Goal: Task Accomplishment & Management: Use online tool/utility

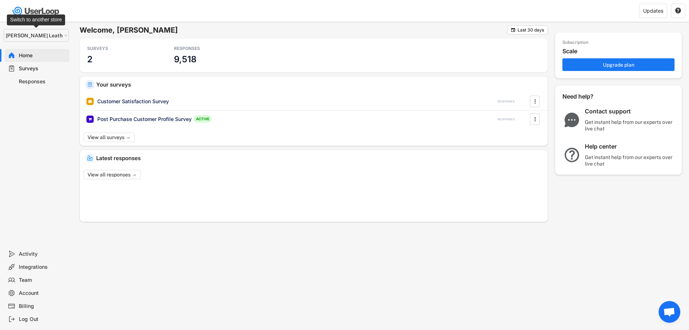
click at [53, 32] on select "Selet a store... Weaver Leather Supply Weaver Equine Weaver Livestock Weaver To…" at bounding box center [36, 35] width 65 height 13
select select ""1348695171700984260__LOOKUP__1697634736591x266979510156241540""
click at [4, 29] on select "Selet a store... Weaver Leather Supply Weaver Equine Weaver Livestock Weaver To…" at bounding box center [36, 35] width 65 height 13
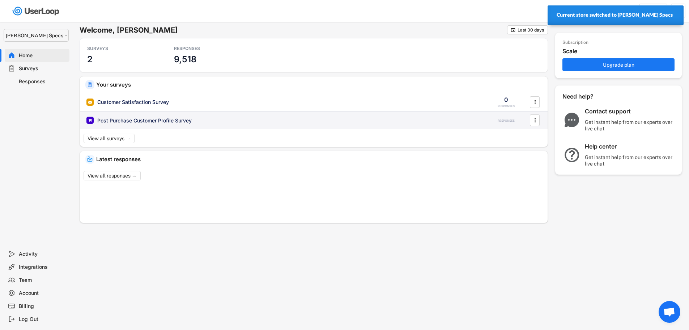
click at [180, 119] on div "Post Purchase Customer Profile Survey" at bounding box center [144, 120] width 94 height 7
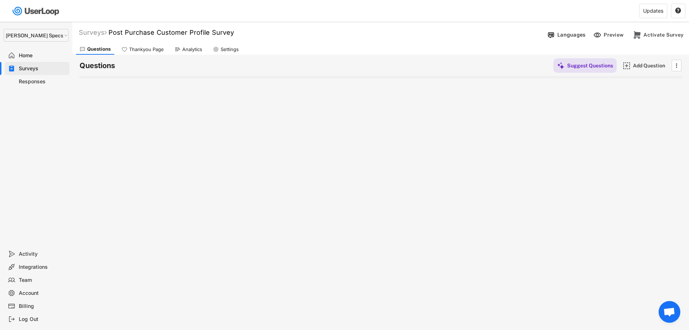
click at [141, 52] on div "Thankyou Page" at bounding box center [146, 49] width 35 height 6
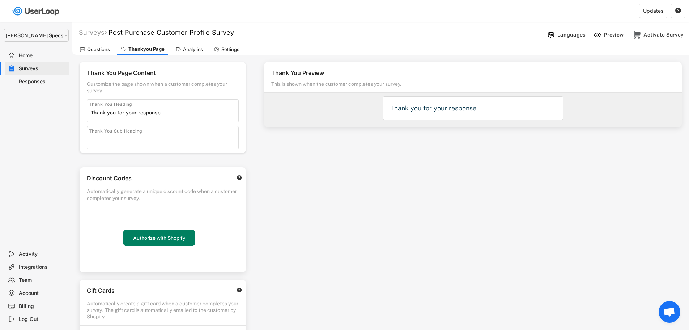
click at [101, 48] on div "Questions" at bounding box center [98, 49] width 23 height 6
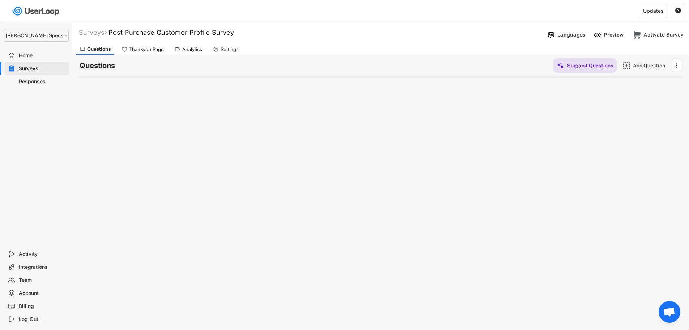
click at [151, 53] on div "Thankyou Page" at bounding box center [143, 49] width 50 height 11
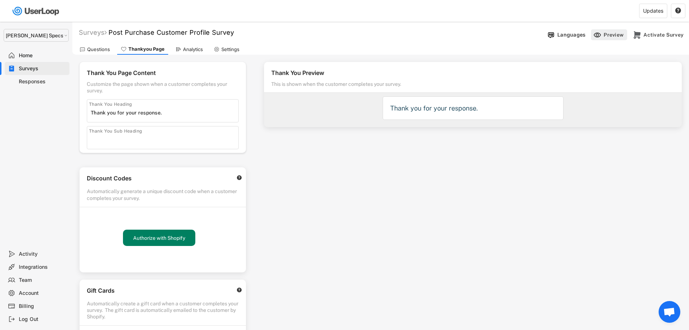
click at [618, 34] on div "Preview" at bounding box center [615, 34] width 22 height 7
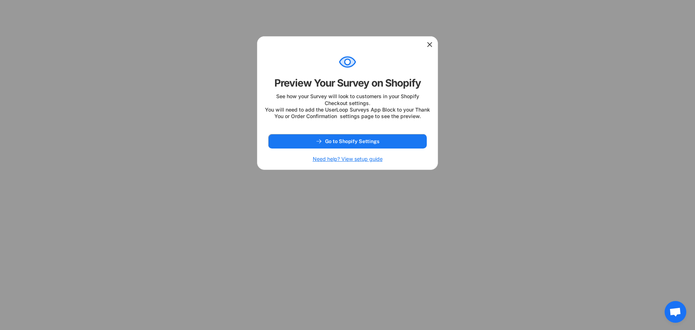
click at [431, 45] on icon at bounding box center [429, 44] width 7 height 7
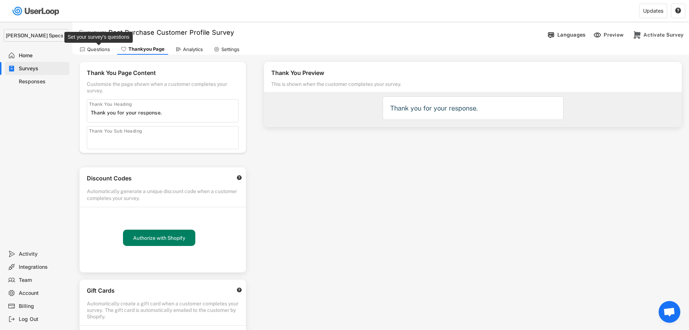
click at [103, 49] on div "Questions" at bounding box center [98, 49] width 23 height 6
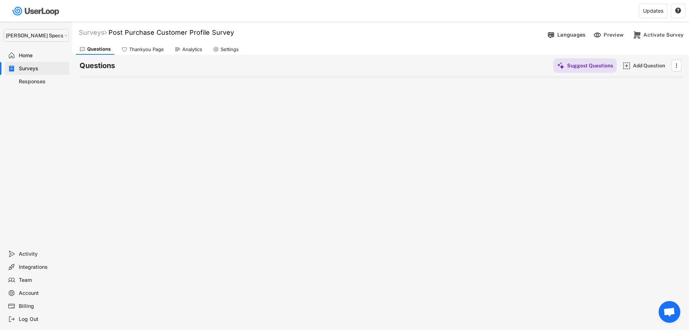
click at [30, 55] on div "Home" at bounding box center [43, 55] width 48 height 7
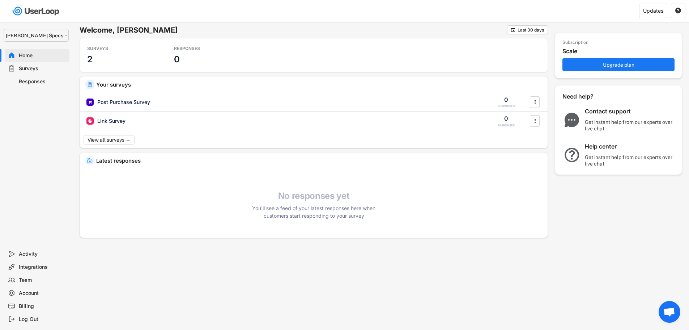
click at [28, 68] on div "Surveys" at bounding box center [43, 68] width 48 height 7
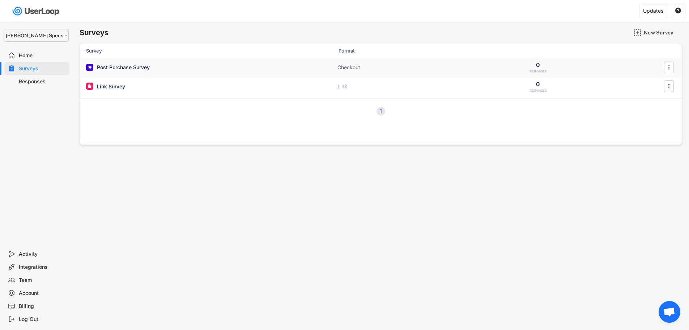
click at [127, 67] on div "Post Purchase Survey" at bounding box center [123, 67] width 53 height 7
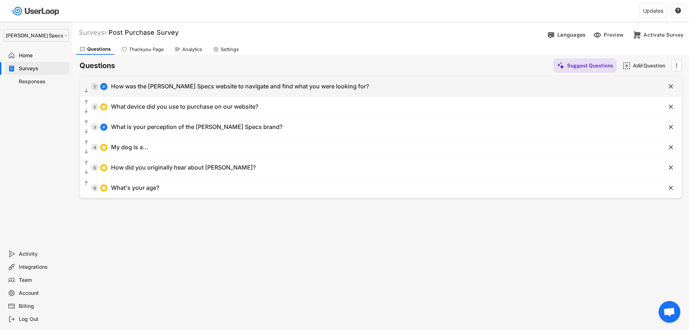
click at [202, 88] on div "How was the [PERSON_NAME] Specs website to navigate and find what you were look…" at bounding box center [240, 87] width 258 height 8
select select ""1_5""
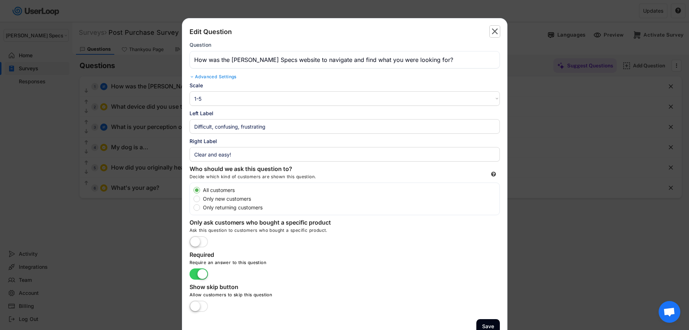
click at [498, 30] on icon "" at bounding box center [495, 32] width 10 height 12
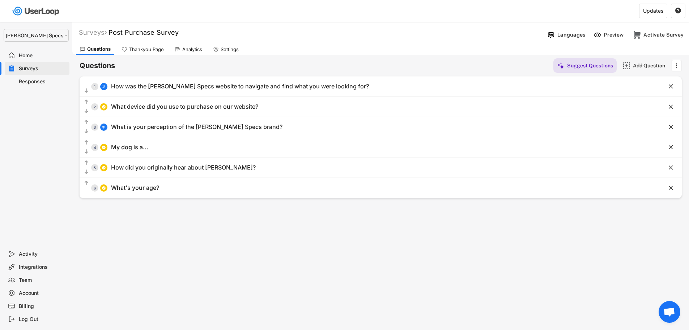
click at [130, 54] on div "Thankyou Page" at bounding box center [143, 49] width 50 height 11
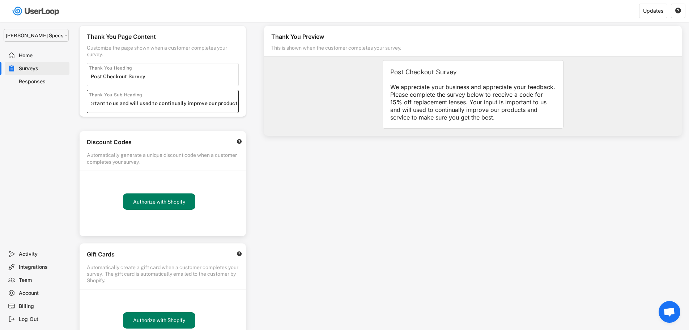
scroll to position [0, 502]
drag, startPoint x: 114, startPoint y: 105, endPoint x: 248, endPoint y: 107, distance: 133.9
click at [248, 107] on div "Thank You Page Content Customize the page shown when a customer completes your …" at bounding box center [162, 186] width 181 height 336
click at [202, 105] on input "input" at bounding box center [165, 103] width 148 height 11
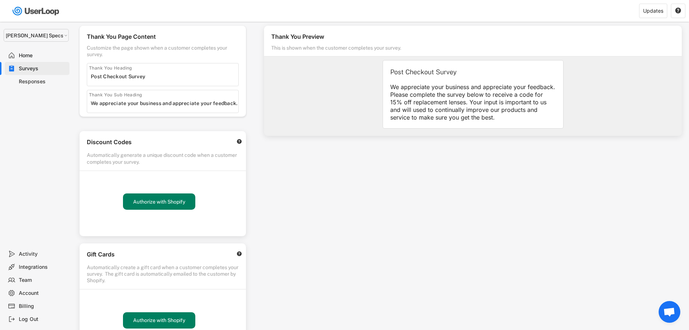
click at [157, 101] on input "input" at bounding box center [165, 103] width 148 height 11
paste input "We appreciate your business and appreciate your feedback. Your input is importa…"
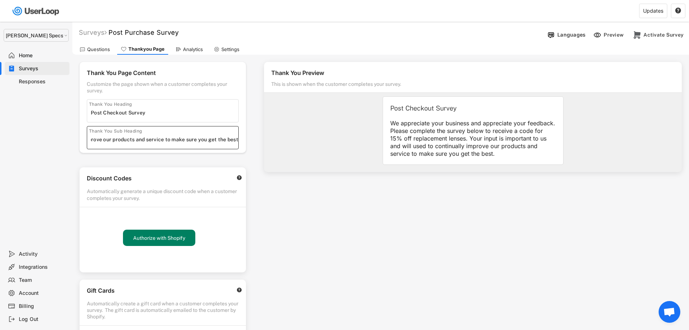
click at [156, 136] on input "input" at bounding box center [165, 139] width 148 height 11
drag, startPoint x: 119, startPoint y: 139, endPoint x: 12, endPoint y: 136, distance: 106.8
click at [12, 136] on body "Welcome, Michael  Last 30 days SURVEYS 2 RESPONSES 0 Your surveys Post Purchas…" at bounding box center [344, 165] width 689 height 330
type input "We appreciate your business and appreciate your feedback. Your input is importa…"
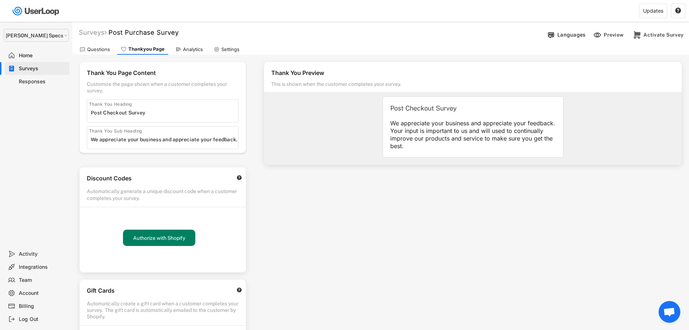
click at [138, 152] on div "Thank You Page Content Customize the page shown when a customer completes your …" at bounding box center [163, 107] width 166 height 91
click at [188, 47] on div "Analytics" at bounding box center [193, 49] width 20 height 6
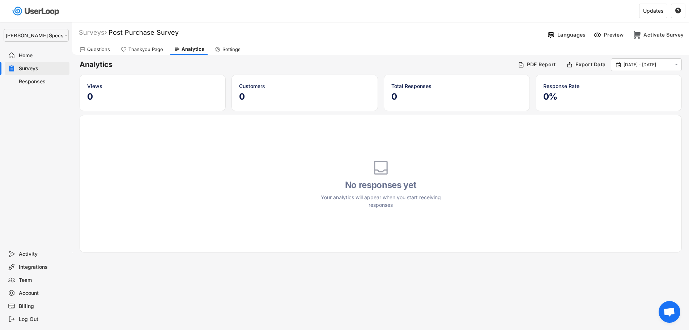
click at [223, 49] on div "Settings" at bounding box center [232, 49] width 18 height 6
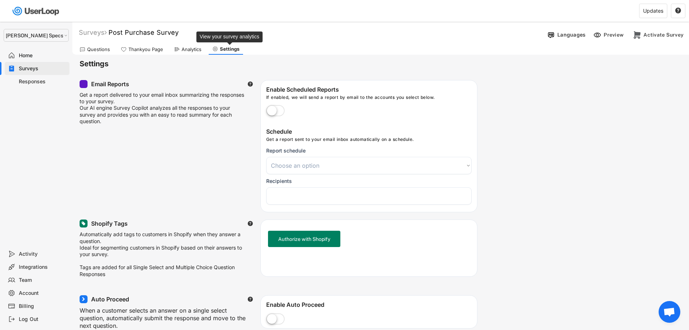
select select
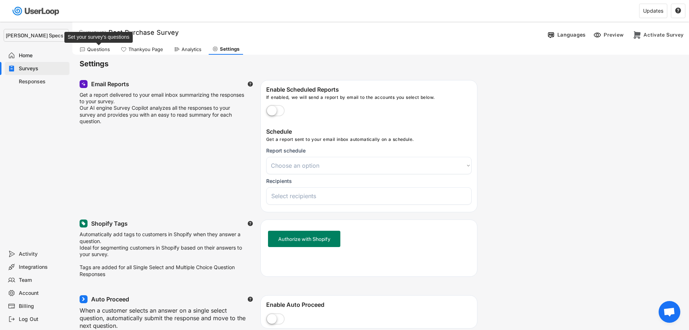
click at [101, 49] on div "Questions" at bounding box center [98, 49] width 23 height 6
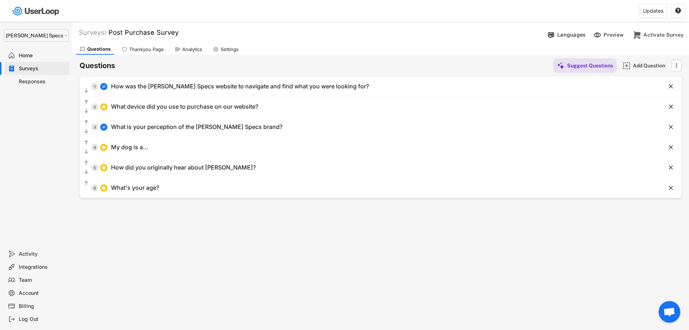
click at [29, 266] on div "Integrations" at bounding box center [43, 266] width 48 height 7
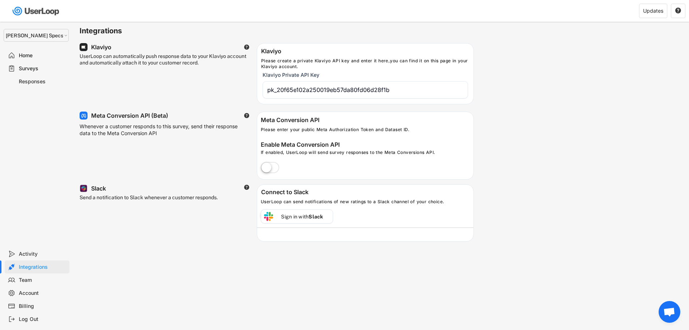
click at [26, 67] on div "Surveys" at bounding box center [43, 68] width 48 height 7
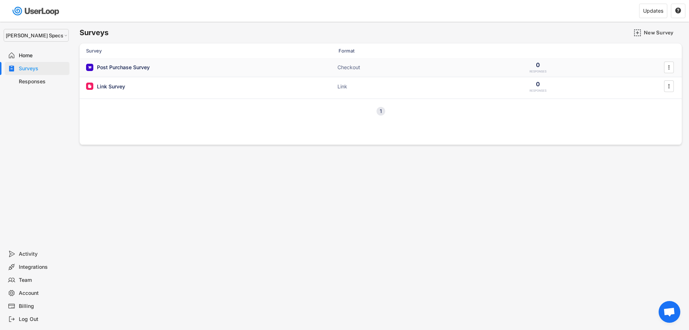
click at [117, 68] on div "Post Purchase Survey" at bounding box center [123, 67] width 53 height 7
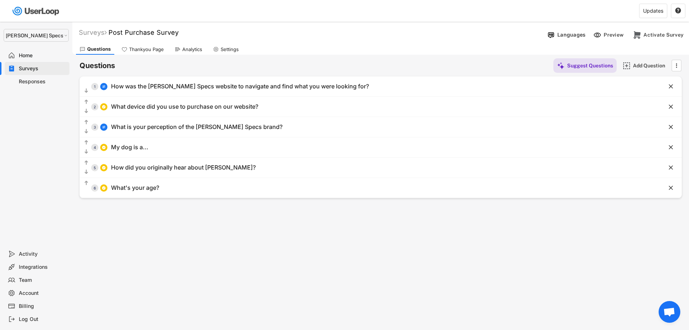
click at [152, 50] on div "Thankyou Page" at bounding box center [146, 49] width 35 height 6
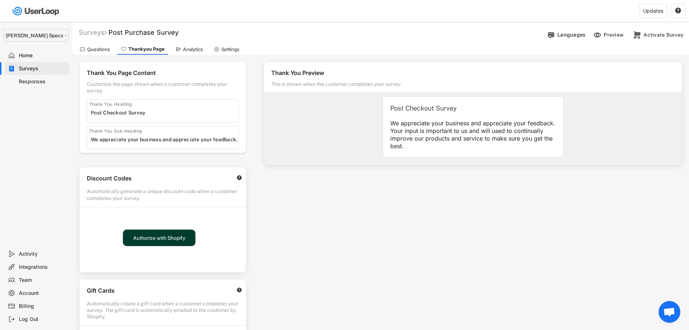
click at [153, 240] on button "Authorize with Shopify" at bounding box center [159, 237] width 72 height 16
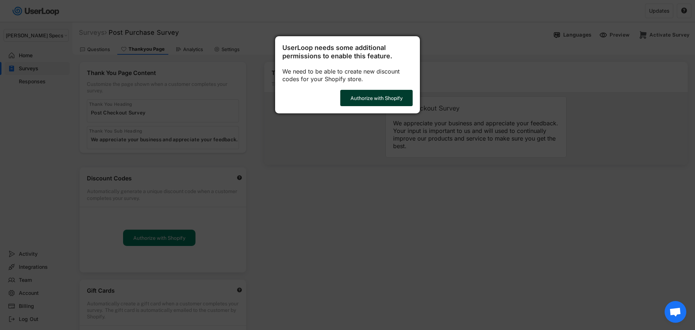
click at [365, 96] on button "Authorize with Shopify" at bounding box center [376, 98] width 72 height 16
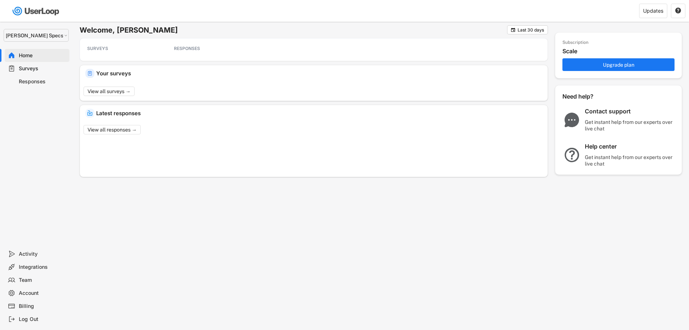
select select ""1348695171700984260__LOOKUP__1697634736591x266979510156241540""
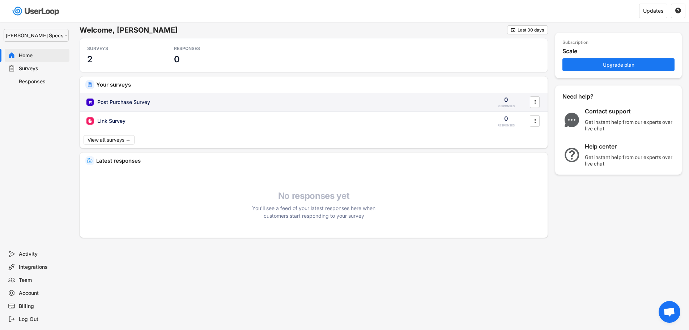
click at [124, 102] on div "Post Purchase Survey" at bounding box center [123, 101] width 53 height 7
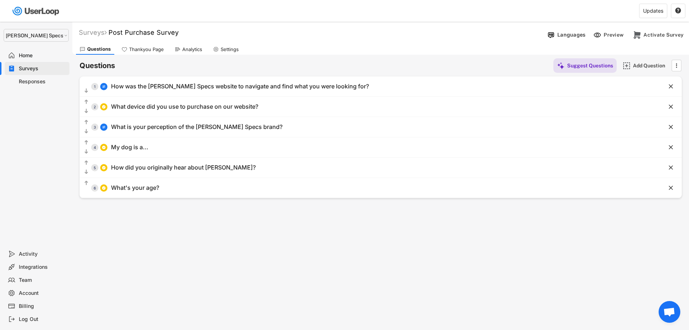
click at [155, 52] on div "Thankyou Page" at bounding box center [146, 49] width 35 height 6
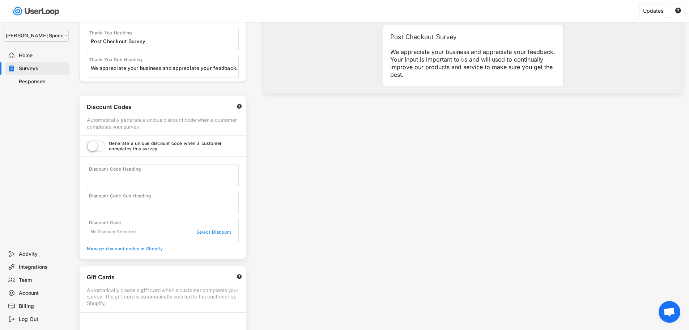
scroll to position [109, 0]
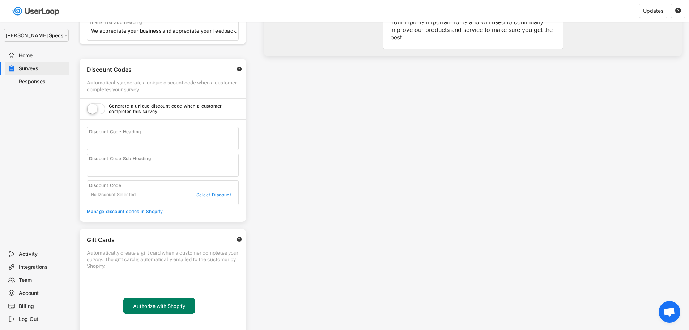
click at [102, 108] on label at bounding box center [96, 109] width 22 height 16
click at [0, 0] on input "checkbox" at bounding box center [0, 0] width 0 height 0
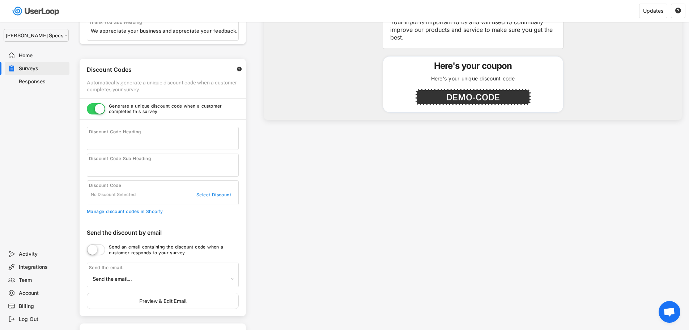
click at [127, 142] on input "input" at bounding box center [165, 140] width 148 height 11
click at [115, 195] on div "No Discount Selected" at bounding box center [136, 195] width 91 height 6
click at [216, 195] on div "Select Discount" at bounding box center [213, 195] width 36 height 6
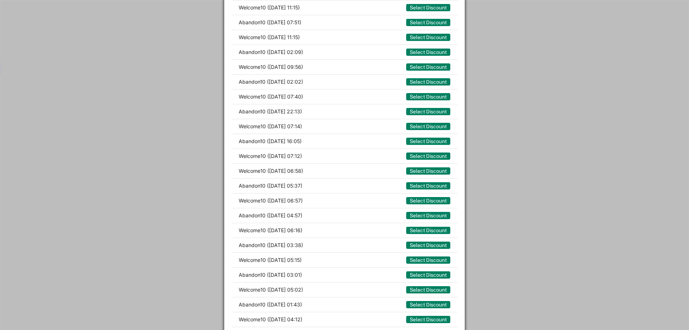
scroll to position [2352, 0]
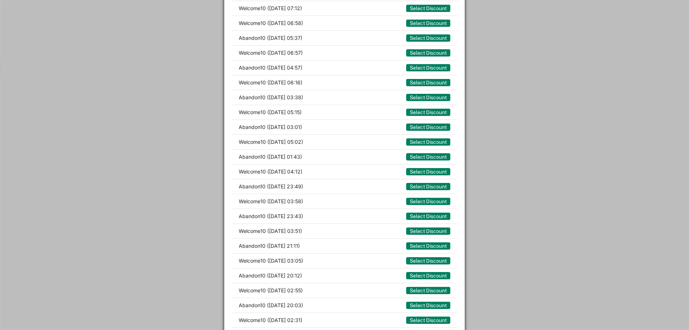
click at [178, 186] on div at bounding box center [344, 165] width 689 height 330
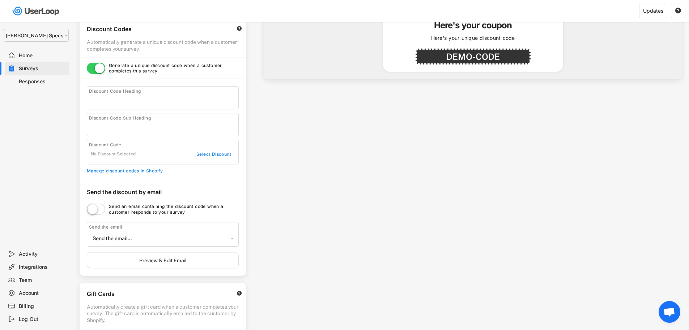
scroll to position [127, 0]
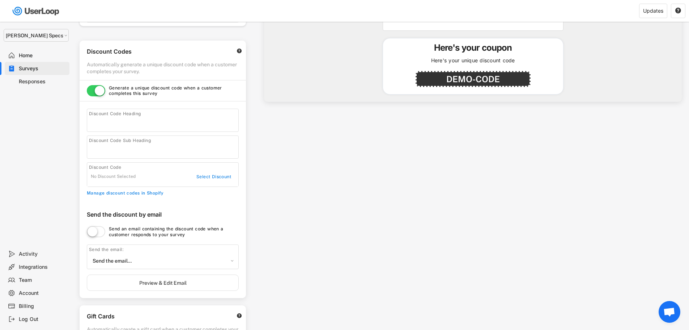
click at [124, 194] on div "Manage discount codes in Shopify" at bounding box center [163, 193] width 152 height 6
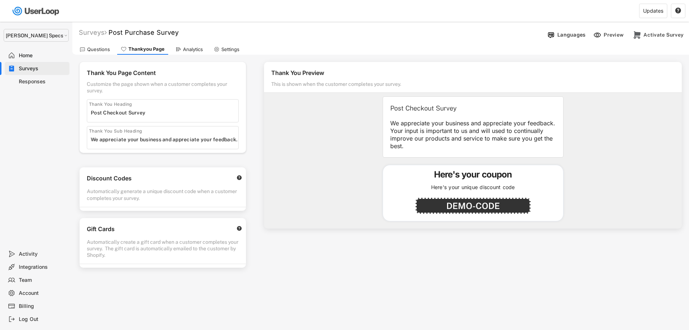
select select ""1348695171700984260__LOOKUP__1697634736591x266979510156241540""
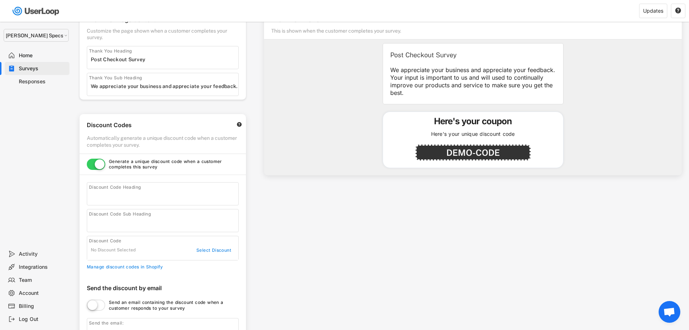
scroll to position [109, 0]
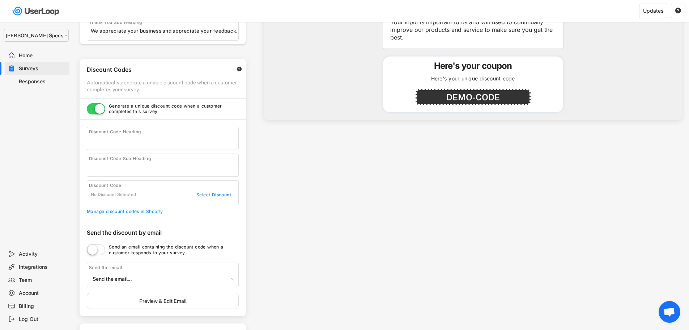
click at [129, 195] on div "No Discount Selected" at bounding box center [136, 195] width 91 height 6
click at [212, 191] on div "Discount Code No Discount Selected Select Discount" at bounding box center [163, 192] width 152 height 25
click at [209, 196] on div "Select Discount" at bounding box center [213, 195] width 36 height 6
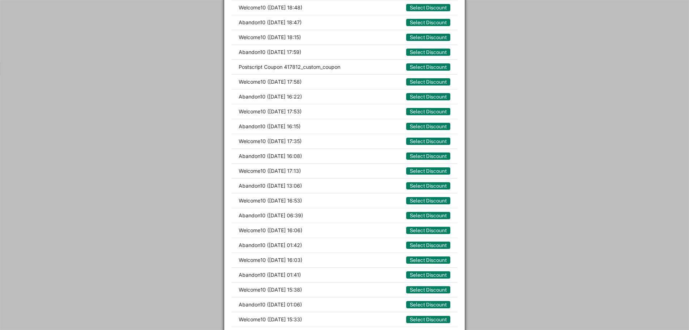
scroll to position [3551, 0]
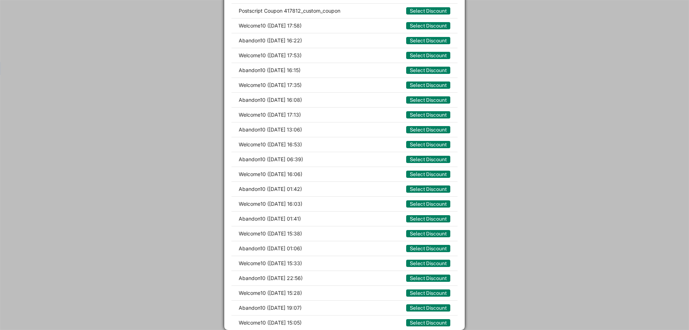
click at [546, 199] on div at bounding box center [344, 165] width 689 height 330
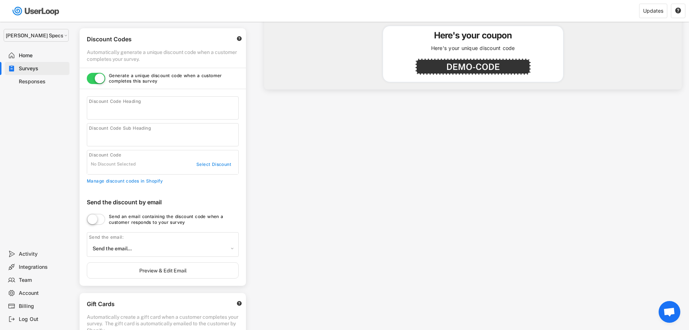
scroll to position [127, 0]
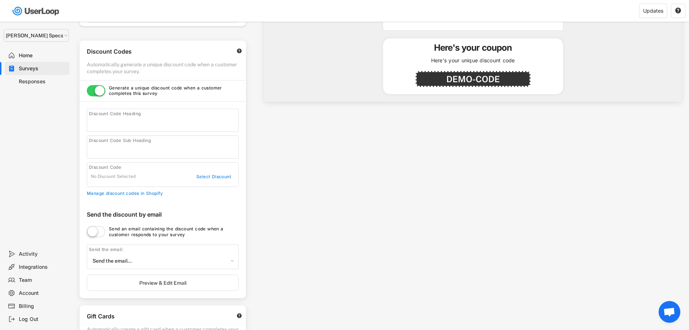
click at [237, 51] on text "" at bounding box center [239, 50] width 5 height 5
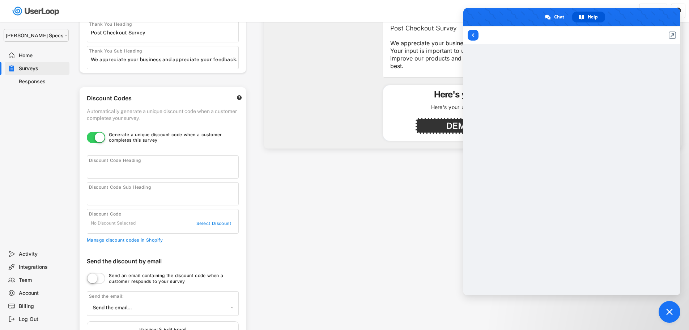
scroll to position [0, 0]
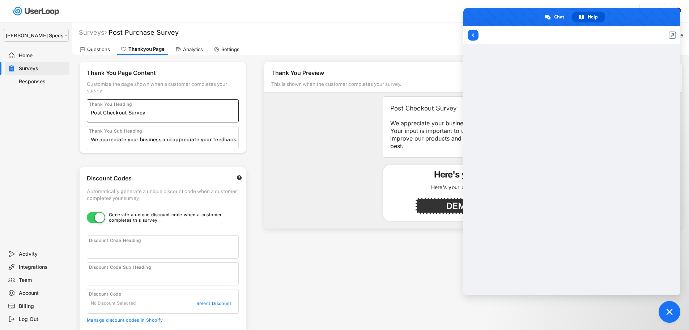
drag, startPoint x: 158, startPoint y: 116, endPoint x: 104, endPoint y: 109, distance: 54.4
click at [104, 109] on input "input" at bounding box center [165, 112] width 148 height 11
click at [130, 105] on div "Thank You Heading" at bounding box center [110, 104] width 43 height 6
drag, startPoint x: 151, startPoint y: 111, endPoint x: 61, endPoint y: 111, distance: 90.1
click at [61, 111] on body "missing element 0% 0% 0% 0% Surveys Post Purchase Survey Languages Preview Acti…" at bounding box center [344, 165] width 689 height 330
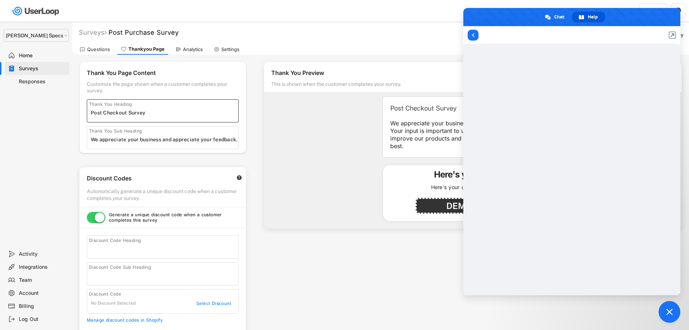
paste input "Thank You for Your Feedback!"
type input "Thank You for Your Feedback!"
drag, startPoint x: 111, startPoint y: 140, endPoint x: 212, endPoint y: 140, distance: 101.3
click at [212, 140] on input "input" at bounding box center [165, 139] width 148 height 11
click at [280, 132] on div "Thank You Preview This is shown when the customer completes your survey. Thank …" at bounding box center [473, 145] width 418 height 166
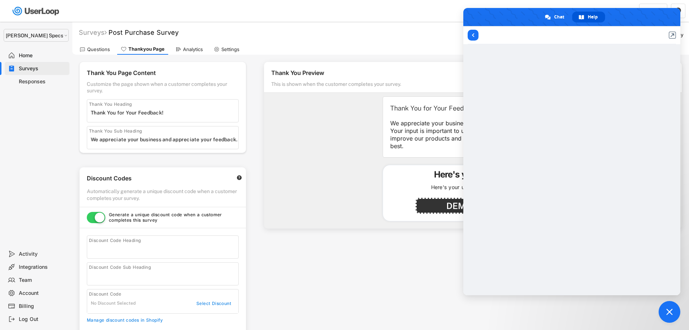
click at [670, 314] on span "Close chat" at bounding box center [670, 311] width 7 height 7
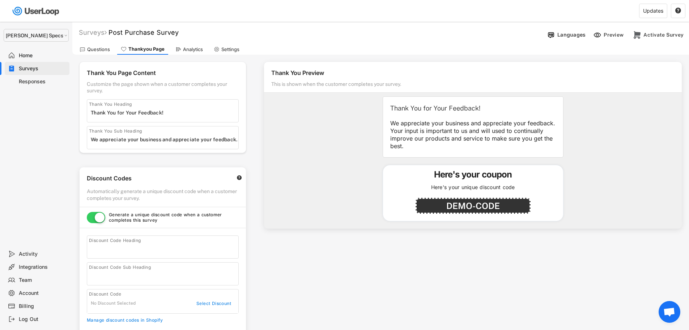
drag, startPoint x: 406, startPoint y: 149, endPoint x: 385, endPoint y: 106, distance: 48.2
click at [385, 106] on div "Thank You for Your Feedback! We appreciate your business and appreciate your fe…" at bounding box center [473, 126] width 181 height 61
copy div "Thank You for Your Feedback! We appreciate your business and appreciate your fe…"
click at [159, 136] on input "input" at bounding box center [165, 139] width 148 height 11
paste input "We truly appreciate your business and your input. Your feedback helps us improv…"
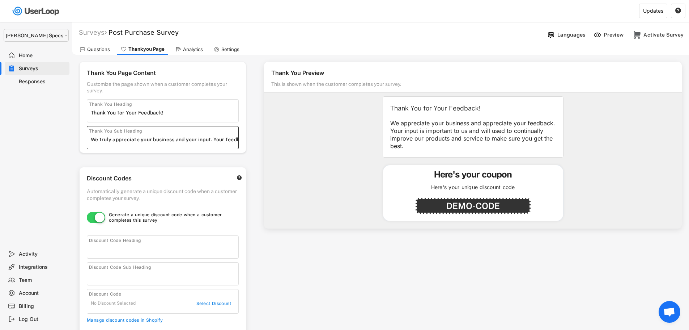
scroll to position [0, 254]
type input "We truly appreciate your business and your input. Your feedback helps us improv…"
click at [288, 140] on div "Thank You Preview This is shown when the customer completes your survey. Thank …" at bounding box center [473, 145] width 418 height 166
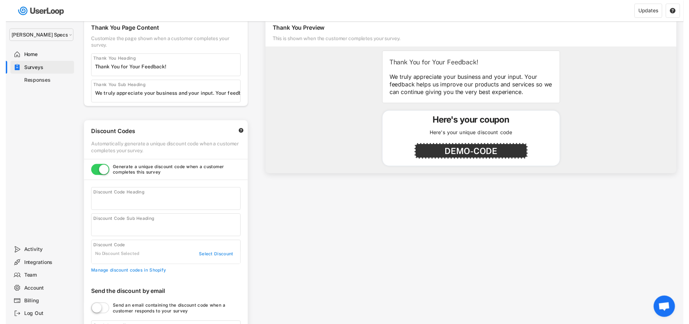
scroll to position [109, 0]
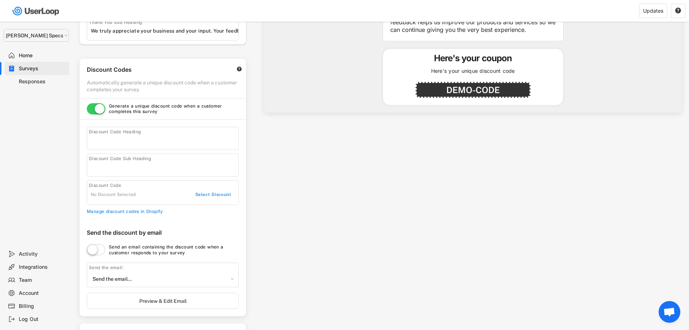
click at [200, 197] on div "Select Discount" at bounding box center [213, 195] width 36 height 6
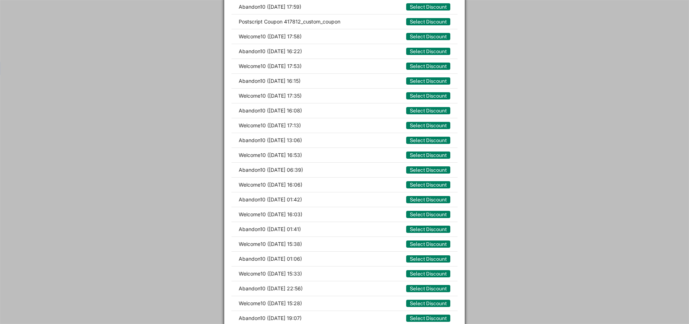
scroll to position [3557, 0]
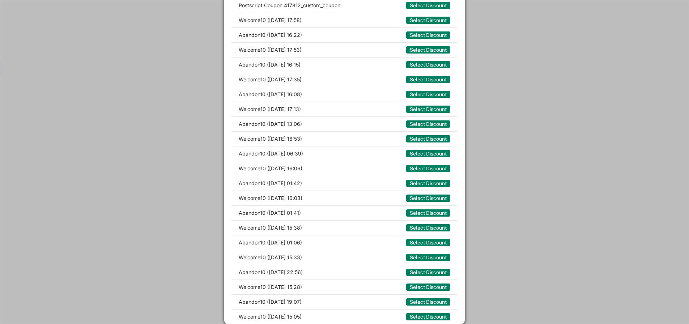
click at [523, 145] on div at bounding box center [344, 162] width 689 height 324
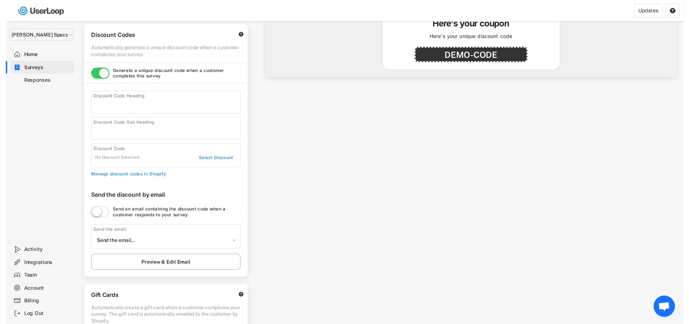
scroll to position [127, 0]
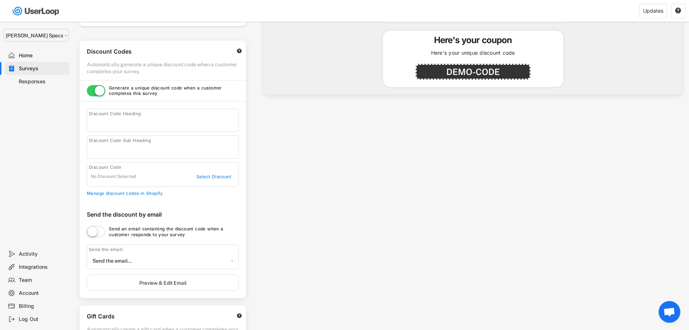
click at [104, 177] on div "No Discount Selected" at bounding box center [136, 177] width 91 height 6
click at [95, 175] on div "No Discount Selected" at bounding box center [136, 177] width 91 height 6
click at [131, 178] on div "No Discount Selected" at bounding box center [136, 177] width 91 height 6
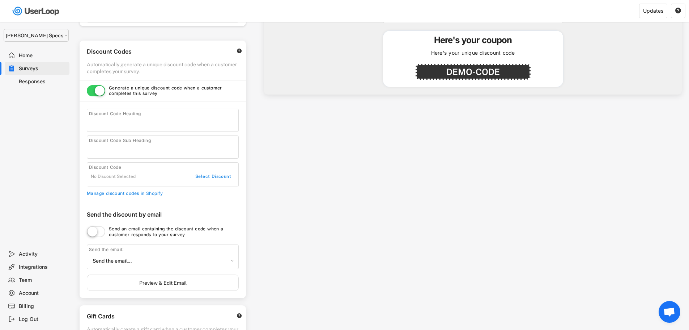
click at [225, 175] on div "Select Discount" at bounding box center [213, 177] width 36 height 6
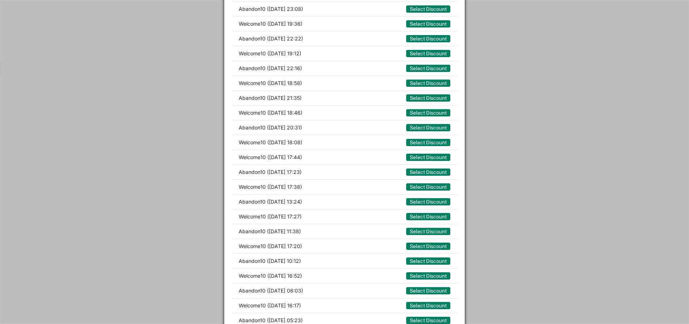
click at [566, 117] on div at bounding box center [344, 162] width 689 height 324
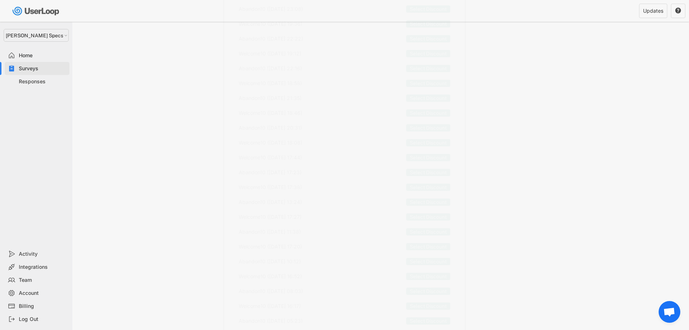
scroll to position [235, 0]
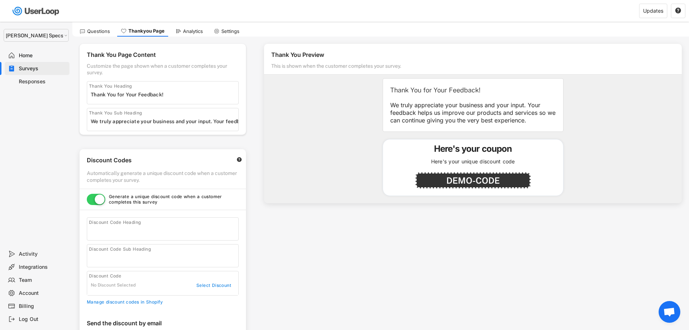
click at [28, 54] on div "Home" at bounding box center [43, 55] width 48 height 7
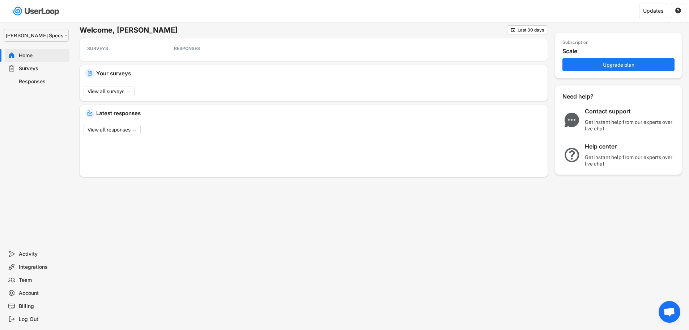
click at [28, 67] on div "Surveys" at bounding box center [43, 68] width 48 height 7
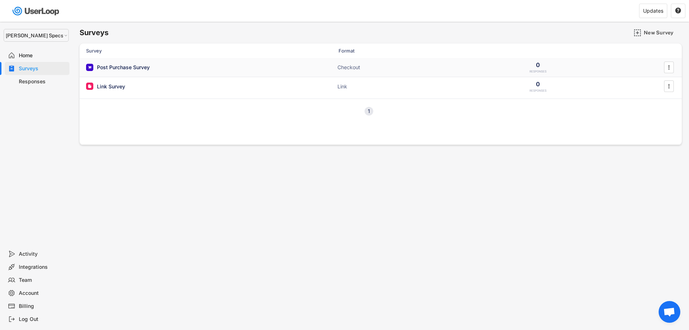
click at [121, 66] on div "Post Purchase Survey" at bounding box center [123, 67] width 53 height 7
type input "Thank You for Your Feedback!"
type input "We truly appreciate your business and your input. Your feedback helps us improv…"
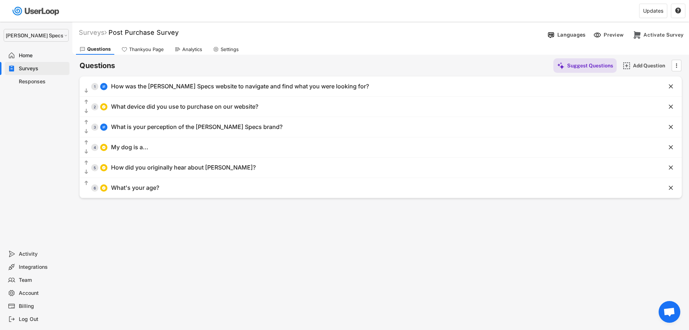
click at [139, 43] on div "Questions Thankyou Page Analytics Settings" at bounding box center [380, 48] width 617 height 13
click at [138, 47] on div "Thankyou Page" at bounding box center [146, 49] width 35 height 6
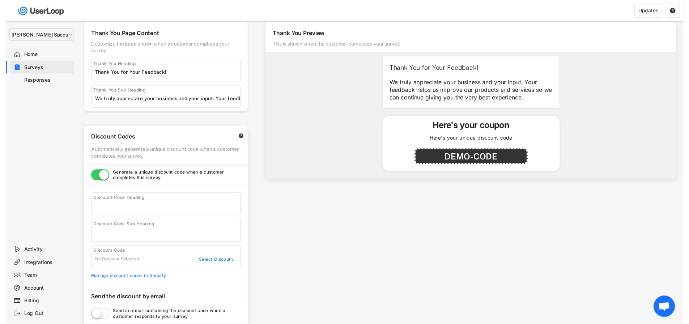
scroll to position [109, 0]
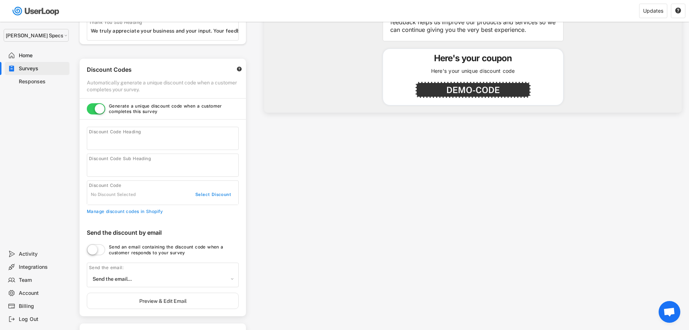
click at [210, 193] on div "Select Discount" at bounding box center [213, 195] width 36 height 6
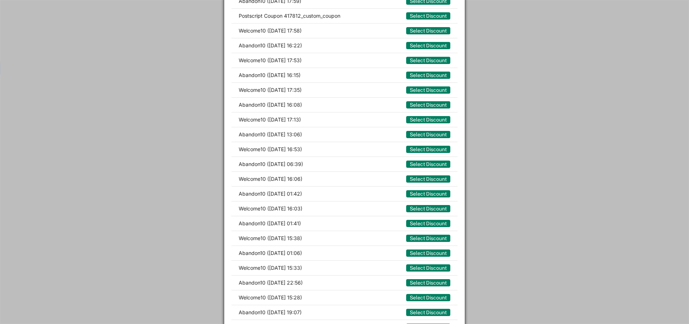
scroll to position [3557, 0]
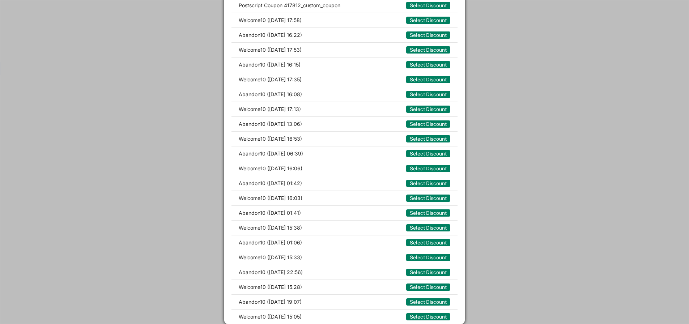
click at [583, 136] on div at bounding box center [344, 162] width 689 height 324
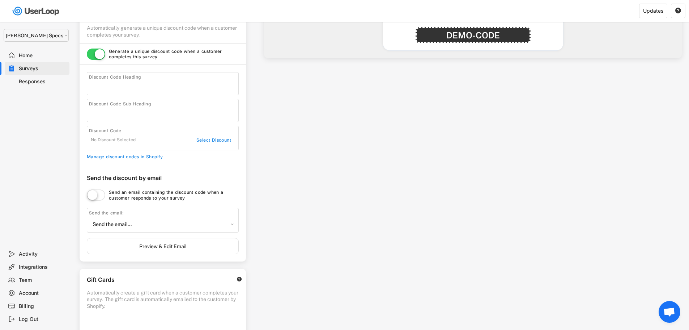
scroll to position [163, 0]
click at [208, 141] on div "Select Discount" at bounding box center [213, 141] width 36 height 6
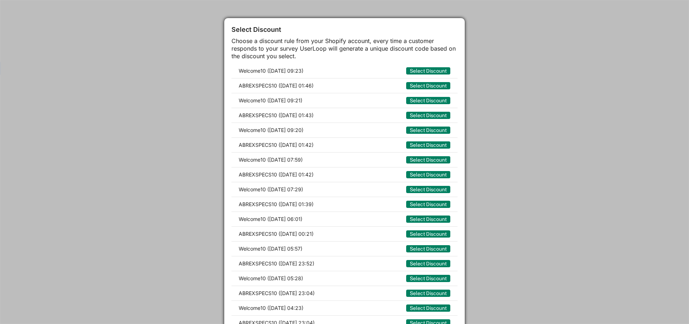
click at [558, 121] on div at bounding box center [344, 162] width 689 height 324
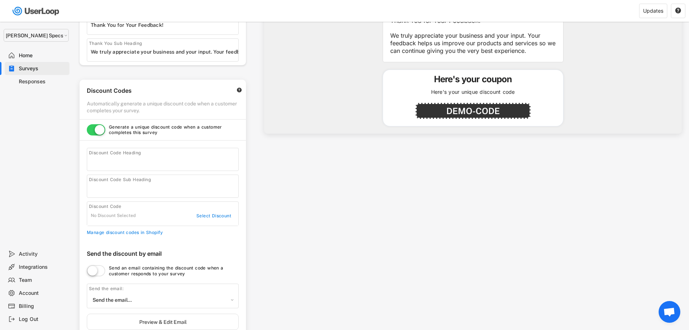
scroll to position [90, 0]
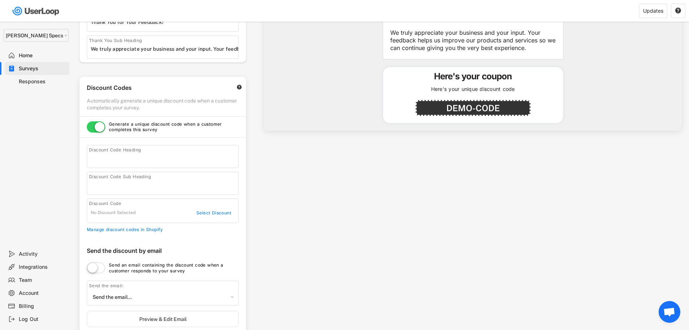
click at [674, 314] on span "Open chat" at bounding box center [670, 312] width 12 height 10
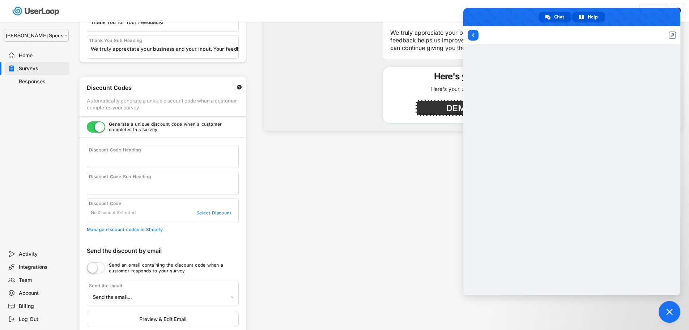
click at [554, 18] on span "Chat" at bounding box center [559, 17] width 10 height 11
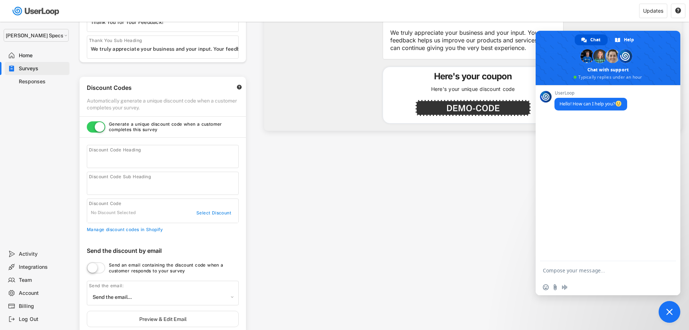
click at [557, 270] on textarea "Compose your message..." at bounding box center [601, 270] width 116 height 18
type textarea "I'm looking to add a discount code to the survey but don't see the one I setup …"
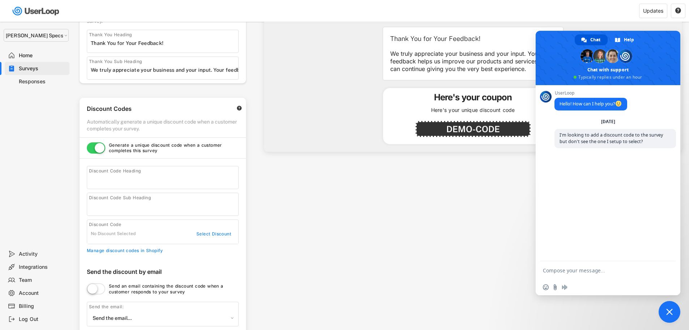
scroll to position [72, 0]
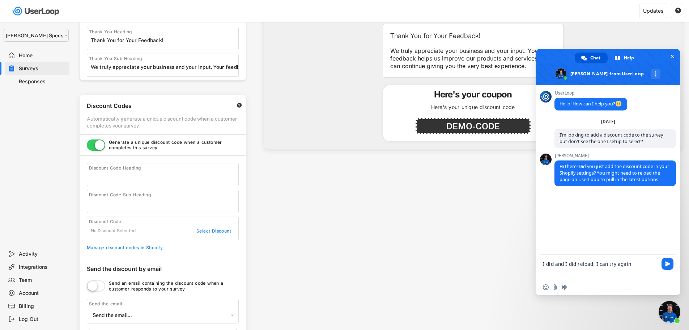
type textarea "I did and I did reload. I can try again."
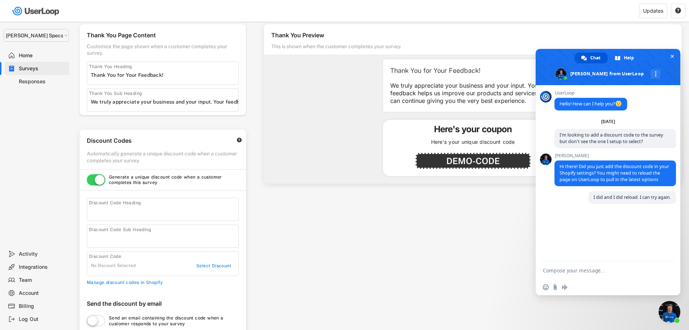
scroll to position [0, 0]
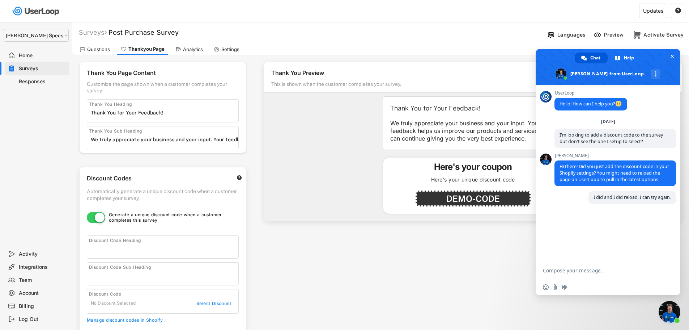
click at [26, 55] on div "Home" at bounding box center [43, 55] width 48 height 7
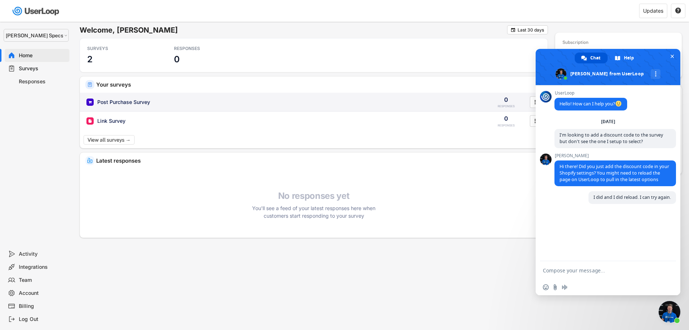
click at [115, 103] on div "Post Purchase Survey" at bounding box center [123, 101] width 53 height 7
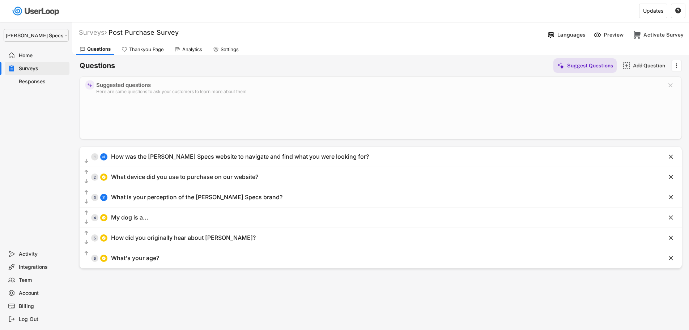
select select ""1348695171700984260__LOOKUP__1697634736591x266979510156241540""
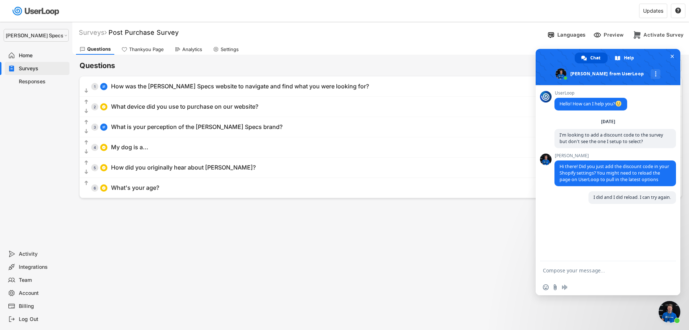
click at [134, 50] on div "Thankyou Page" at bounding box center [146, 49] width 35 height 6
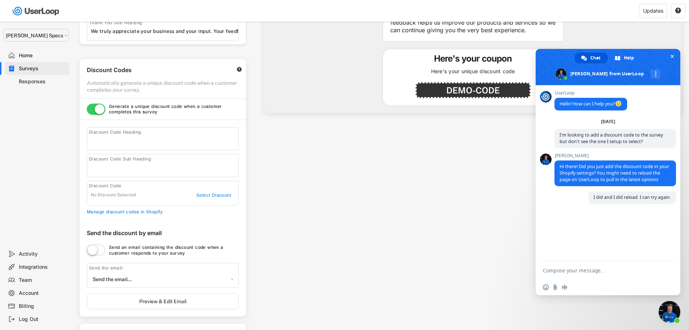
scroll to position [109, 0]
click at [215, 194] on div "Select Discount" at bounding box center [213, 195] width 36 height 6
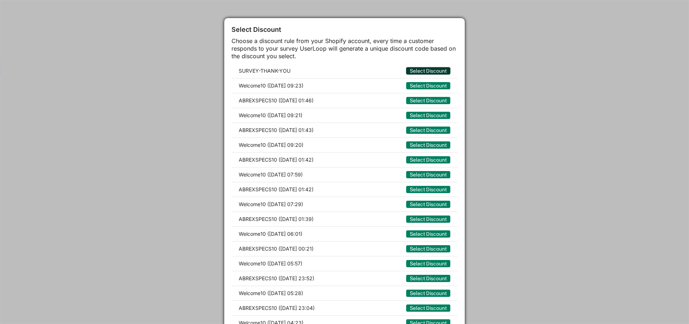
click at [425, 69] on button "Select Discount" at bounding box center [428, 70] width 44 height 7
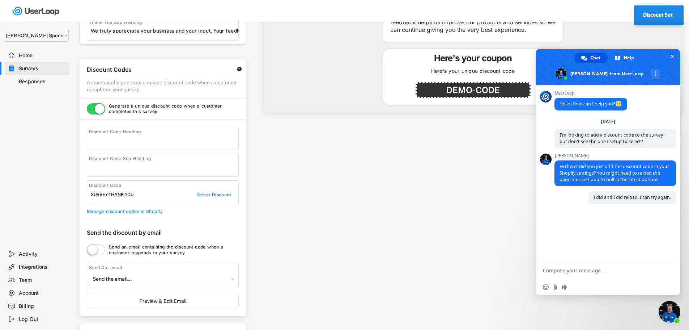
click at [589, 271] on textarea "Compose your message..." at bounding box center [601, 270] width 116 height 18
type textarea "It's there now. Sorry about that. Thanks for your help!"
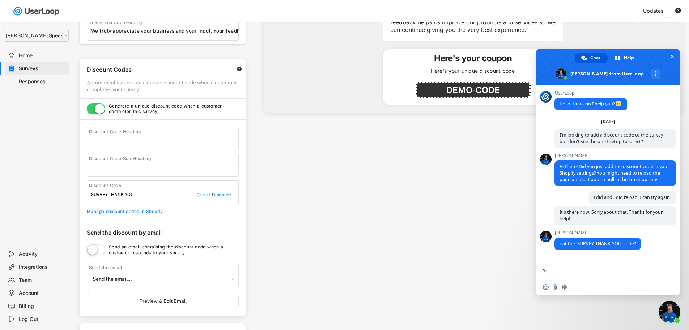
type textarea "Yes"
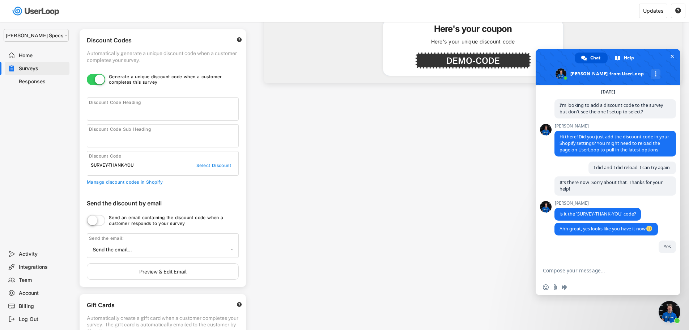
scroll to position [0, 0]
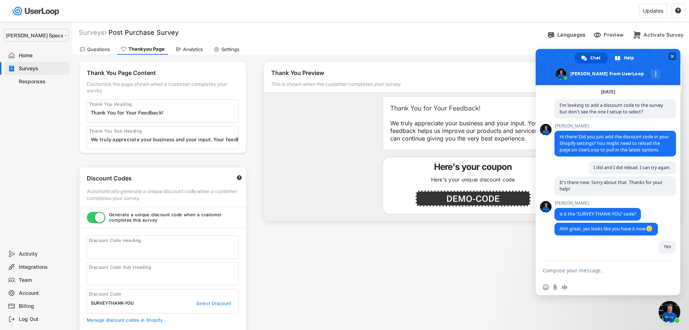
click at [675, 53] on span "Close chat" at bounding box center [673, 56] width 8 height 8
